Goal: Task Accomplishment & Management: Manage account settings

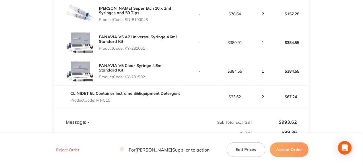
scroll to position [171, 0]
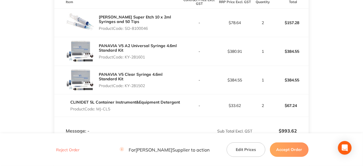
drag, startPoint x: 148, startPoint y: 32, endPoint x: 126, endPoint y: 32, distance: 22.5
click at [126, 31] on p "Product Code: SD-8100046" at bounding box center [140, 28] width 82 height 5
copy p "SD-8100046"
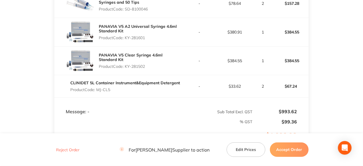
scroll to position [199, 0]
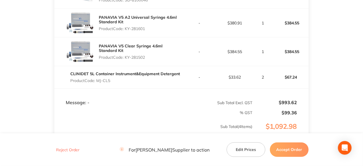
drag, startPoint x: 146, startPoint y: 33, endPoint x: 125, endPoint y: 31, distance: 21.1
click at [125, 31] on p "Product Code: KY-281601" at bounding box center [140, 28] width 82 height 5
copy p "KY-281601"
click at [145, 60] on p "Product Code: KY-281502" at bounding box center [140, 57] width 82 height 5
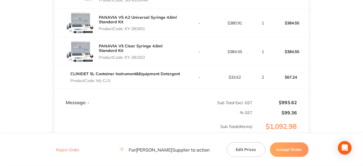
click at [145, 60] on p "Product Code: KY-281502" at bounding box center [140, 57] width 82 height 5
drag, startPoint x: 146, startPoint y: 61, endPoint x: 126, endPoint y: 61, distance: 20.2
click at [126, 60] on p "Product Code: KY-281502" at bounding box center [140, 57] width 82 height 5
copy p "KY-281502"
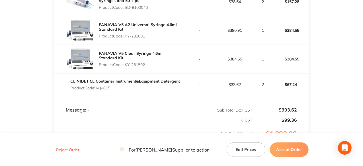
scroll to position [228, 0]
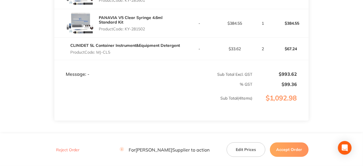
click at [296, 151] on button "Accept Order" at bounding box center [289, 150] width 39 height 14
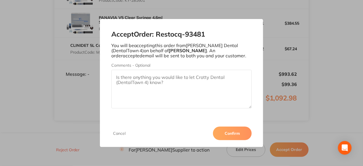
click at [240, 130] on button "Confirm" at bounding box center [232, 134] width 39 height 14
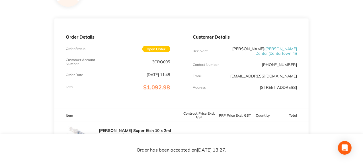
scroll to position [0, 0]
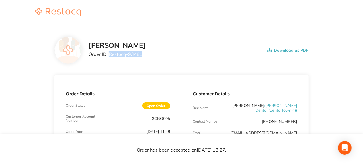
drag, startPoint x: 142, startPoint y: 54, endPoint x: 109, endPoint y: 61, distance: 33.5
click at [109, 61] on div "[PERSON_NAME] Order ID: Restocq- 93481 Download as PDF" at bounding box center [181, 50] width 254 height 27
copy p "Restocq- 93481"
